Goal: Entertainment & Leisure: Consume media (video, audio)

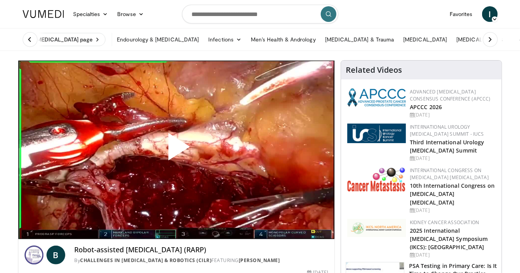
scroll to position [17, 0]
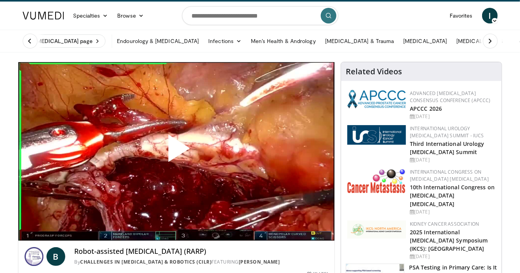
click at [176, 151] on span "Video Player" at bounding box center [176, 151] width 0 height 0
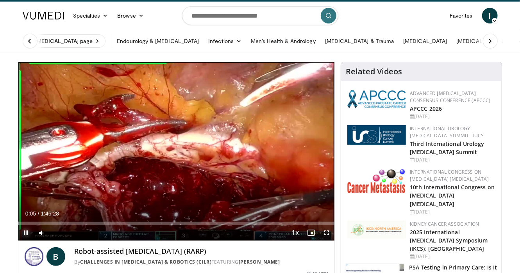
click at [27, 231] on span "Video Player" at bounding box center [26, 233] width 16 height 16
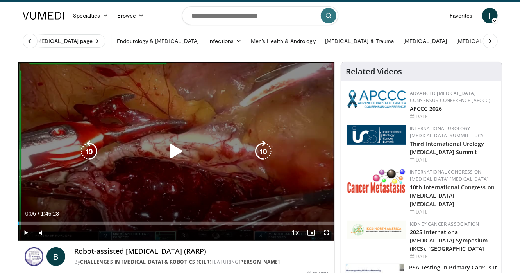
click at [175, 146] on icon "Video Player" at bounding box center [176, 151] width 22 height 22
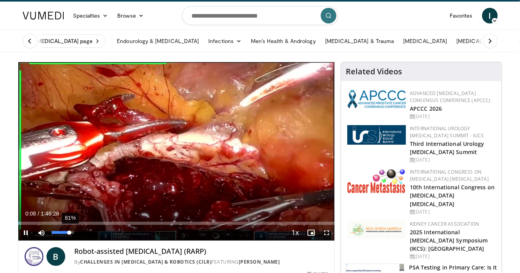
click at [70, 231] on div "81%" at bounding box center [63, 232] width 22 height 3
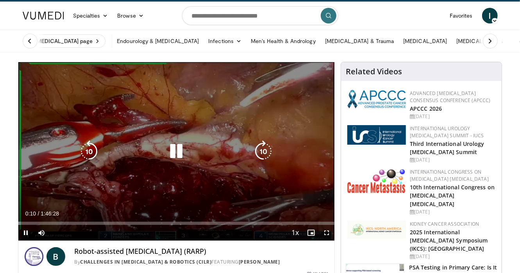
click at [172, 100] on div "10 seconds Tap to unmute" at bounding box center [176, 151] width 316 height 178
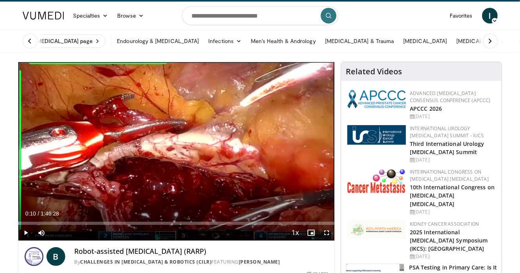
click at [194, 155] on div "10 seconds Tap to unmute" at bounding box center [176, 151] width 316 height 178
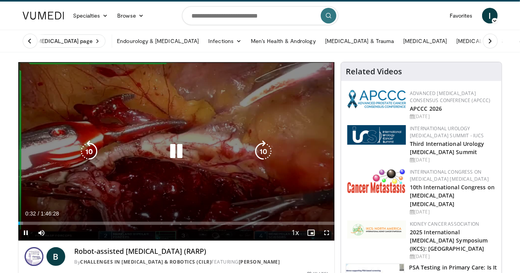
click at [178, 141] on icon "Video Player" at bounding box center [176, 151] width 22 height 22
click at [176, 157] on icon "Video Player" at bounding box center [176, 151] width 22 height 22
click at [185, 133] on div "10 seconds Tap to unmute" at bounding box center [176, 151] width 316 height 178
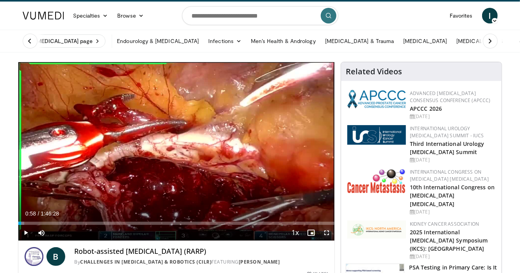
click at [326, 230] on span "Video Player" at bounding box center [327, 233] width 16 height 16
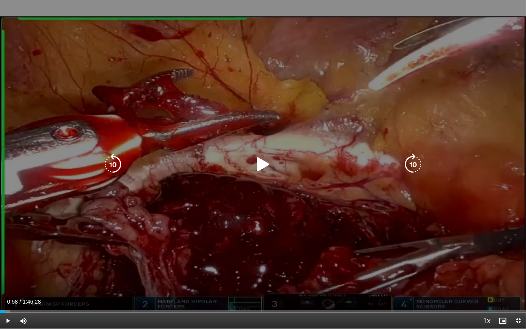
click at [262, 167] on icon "Video Player" at bounding box center [263, 165] width 22 height 22
click at [303, 207] on div "10 seconds Tap to unmute" at bounding box center [263, 164] width 526 height 328
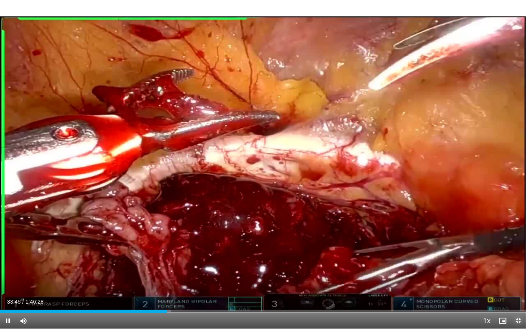
click at [519, 272] on span "Video Player" at bounding box center [518, 321] width 16 height 16
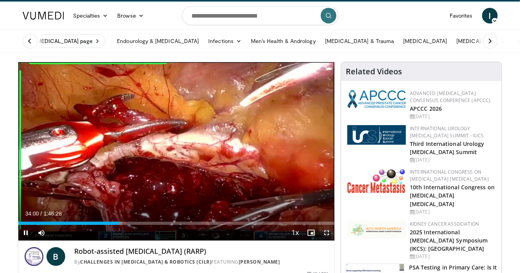
click at [328, 232] on span "Video Player" at bounding box center [327, 233] width 16 height 16
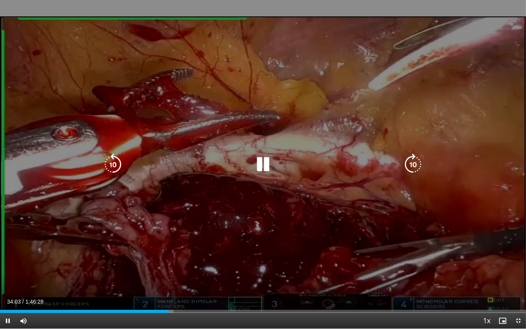
click at [468, 205] on div "20 seconds Tap to unmute" at bounding box center [263, 164] width 526 height 328
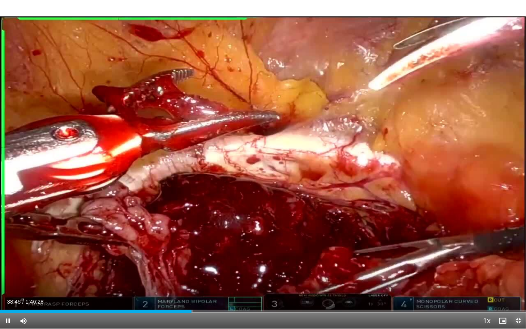
click at [518, 272] on span "Video Player" at bounding box center [518, 321] width 16 height 16
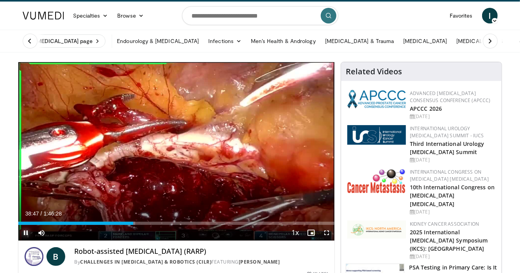
click at [22, 232] on span "Video Player" at bounding box center [26, 233] width 16 height 16
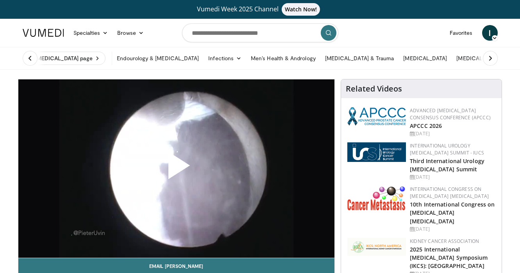
scroll to position [16, 0]
